Goal: Navigation & Orientation: Find specific page/section

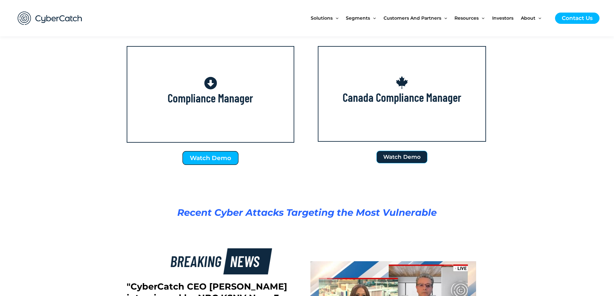
scroll to position [1053, 0]
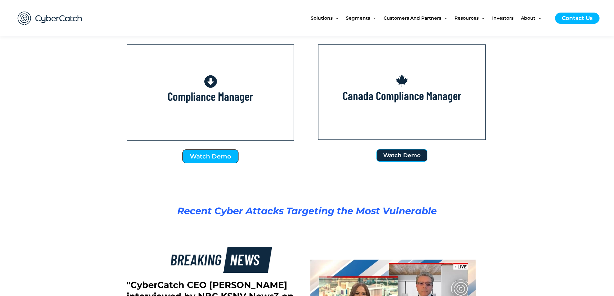
drag, startPoint x: 203, startPoint y: 149, endPoint x: 206, endPoint y: 158, distance: 9.8
click at [203, 151] on div "Watch Demo" at bounding box center [211, 157] width 168 height 18
click at [206, 158] on span "Watch Demo" at bounding box center [210, 156] width 41 height 6
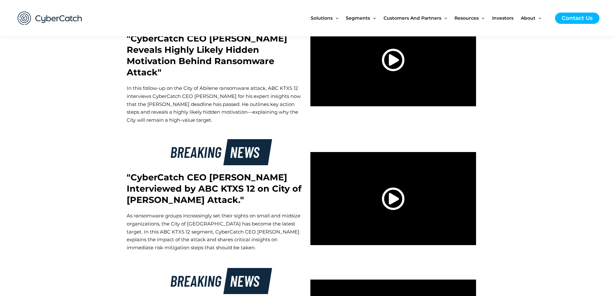
scroll to position [1677, 0]
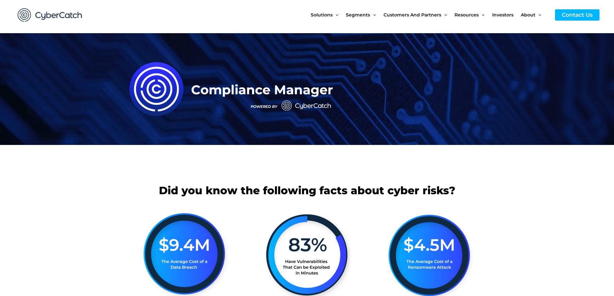
scroll to position [64, 0]
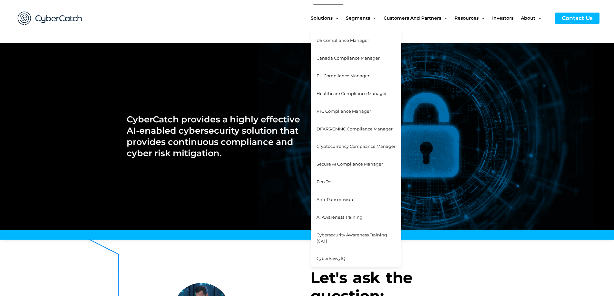
click at [330, 182] on span "Pen Test" at bounding box center [325, 181] width 17 height 5
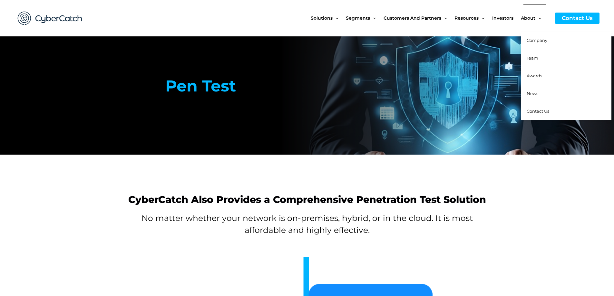
click at [536, 57] on span "Team" at bounding box center [533, 57] width 12 height 5
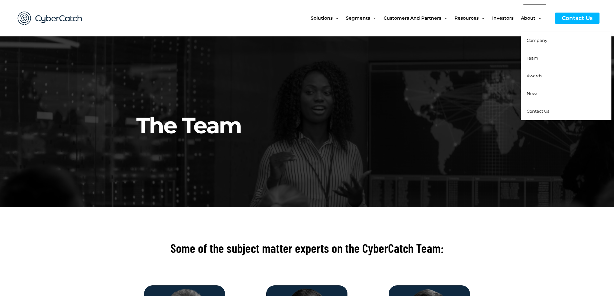
click at [539, 40] on span "Company" at bounding box center [537, 40] width 21 height 5
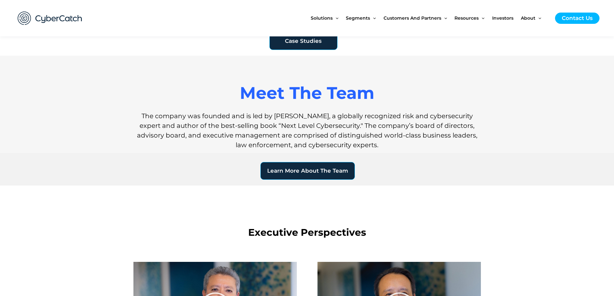
scroll to position [443, 0]
